Goal: Information Seeking & Learning: Learn about a topic

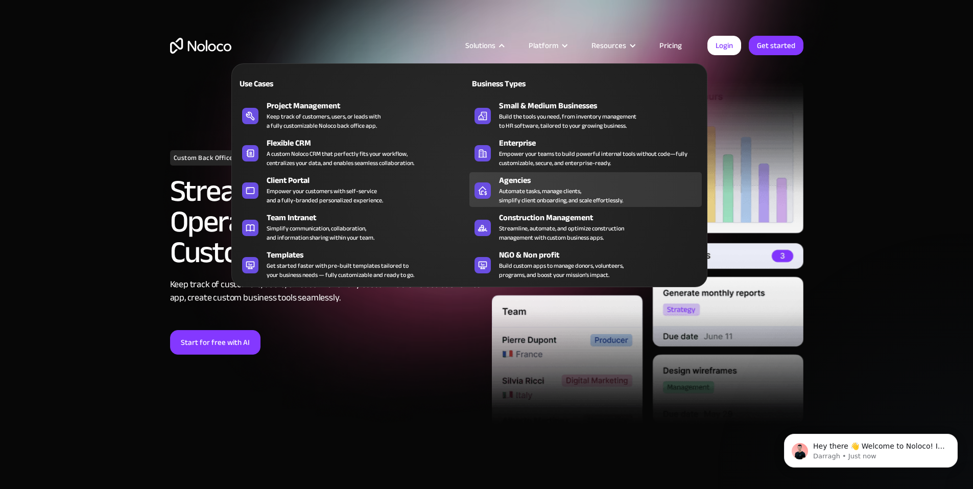
click at [638, 187] on div "Agencies" at bounding box center [602, 180] width 207 height 12
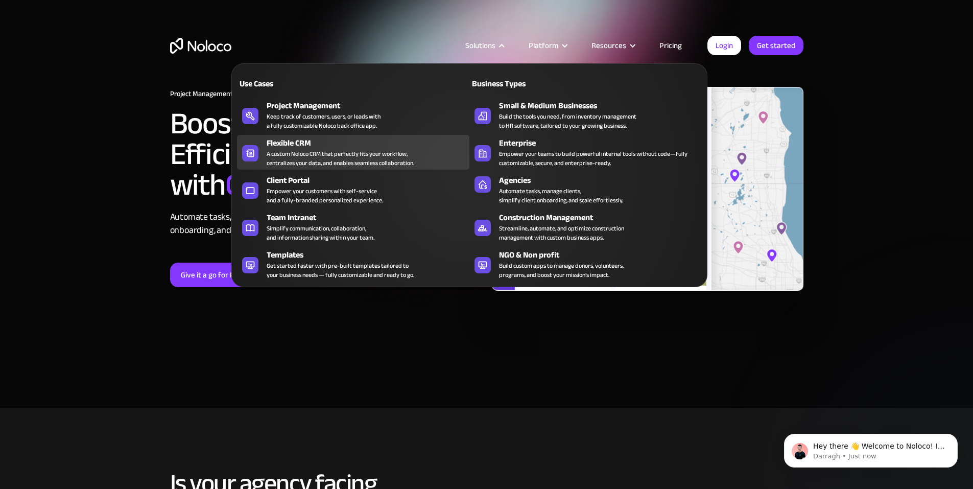
click at [291, 155] on div "A custom Noloco CRM that perfectly fits your workflow, centralizes your data, a…" at bounding box center [341, 158] width 148 height 18
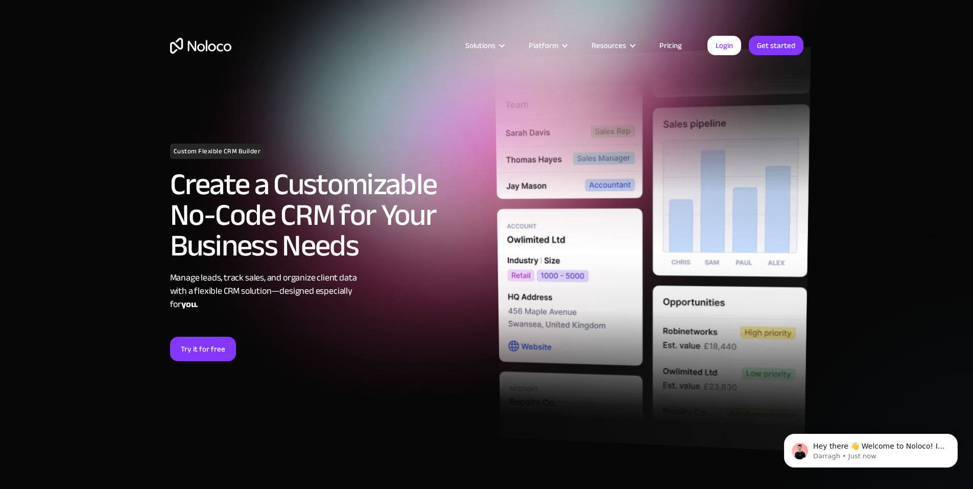
click at [743, 197] on img at bounding box center [653, 248] width 316 height 405
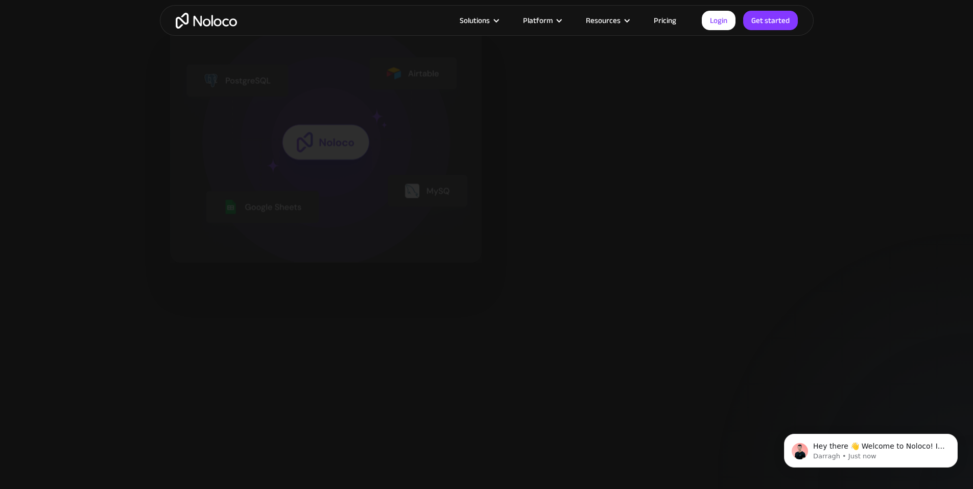
scroll to position [1277, 0]
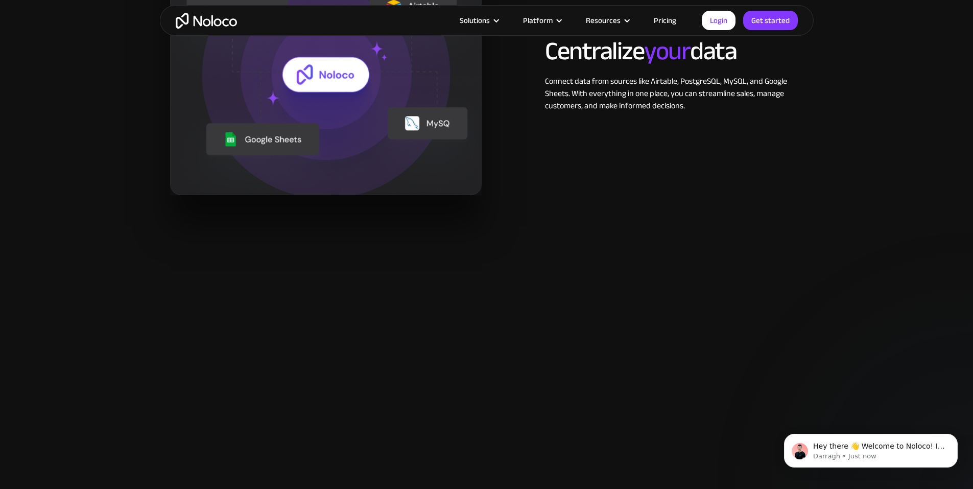
click at [671, 14] on link "Pricing" at bounding box center [665, 20] width 48 height 13
